Goal: Transaction & Acquisition: Register for event/course

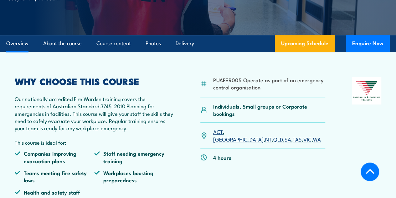
scroll to position [140, 0]
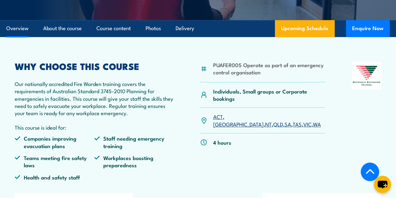
click at [303, 127] on link "VIC" at bounding box center [307, 124] width 8 height 8
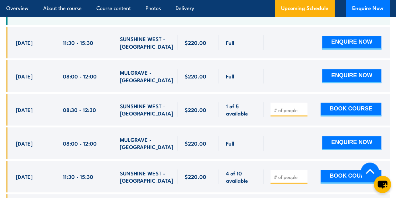
scroll to position [1243, 0]
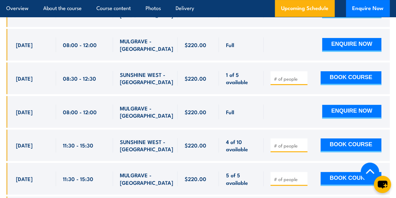
click at [256, 137] on div "4 of 10 available" at bounding box center [241, 145] width 45 height 32
click at [276, 146] on input "number" at bounding box center [289, 145] width 31 height 6
click at [304, 146] on span at bounding box center [289, 144] width 33 height 7
click at [303, 147] on input "1" at bounding box center [289, 145] width 31 height 6
type input "2"
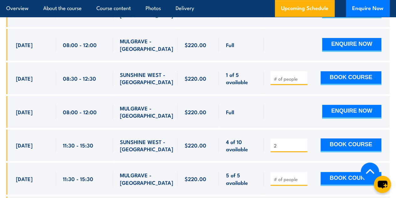
click at [303, 147] on input "2" at bounding box center [289, 145] width 31 height 6
click at [330, 143] on button "BOOK COURSE" at bounding box center [351, 145] width 61 height 14
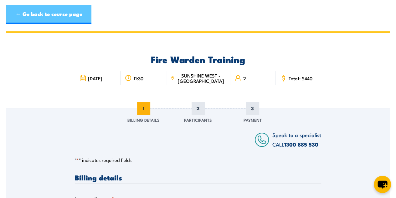
click at [29, 18] on link "← Go back to course page" at bounding box center [48, 14] width 85 height 19
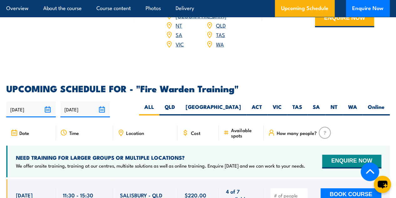
scroll to position [1055, 0]
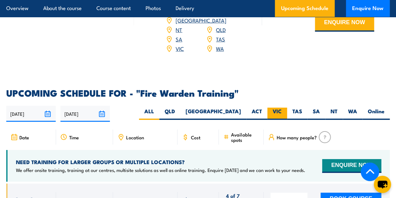
click at [268, 119] on label "VIC" at bounding box center [277, 113] width 20 height 12
click at [282, 111] on input "VIC" at bounding box center [284, 109] width 4 height 4
radio input "true"
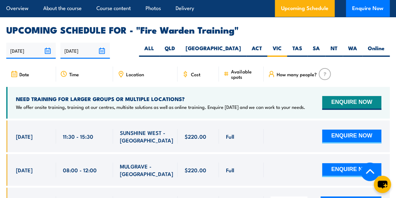
scroll to position [1118, 0]
